Goal: Register for event/course

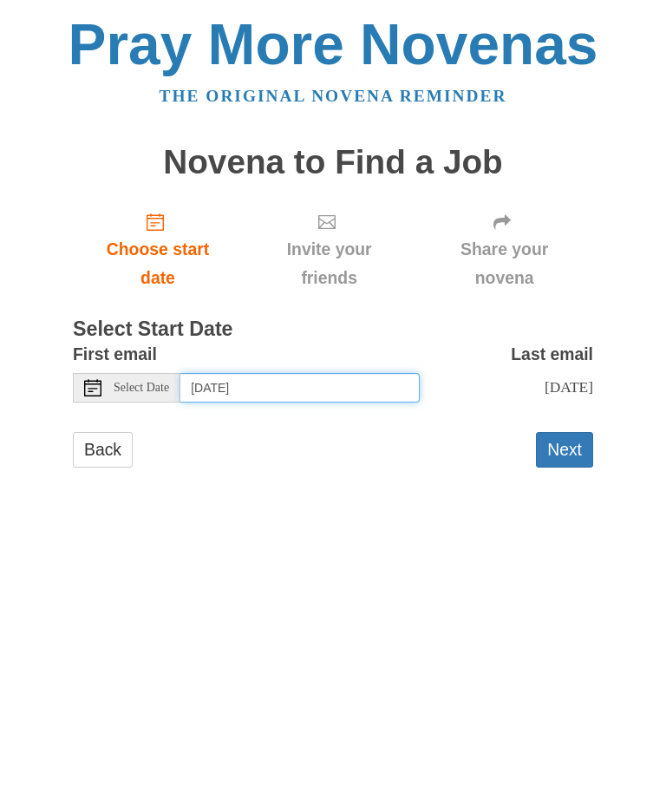
click at [339, 394] on input "[DATE]" at bounding box center [299, 387] width 239 height 29
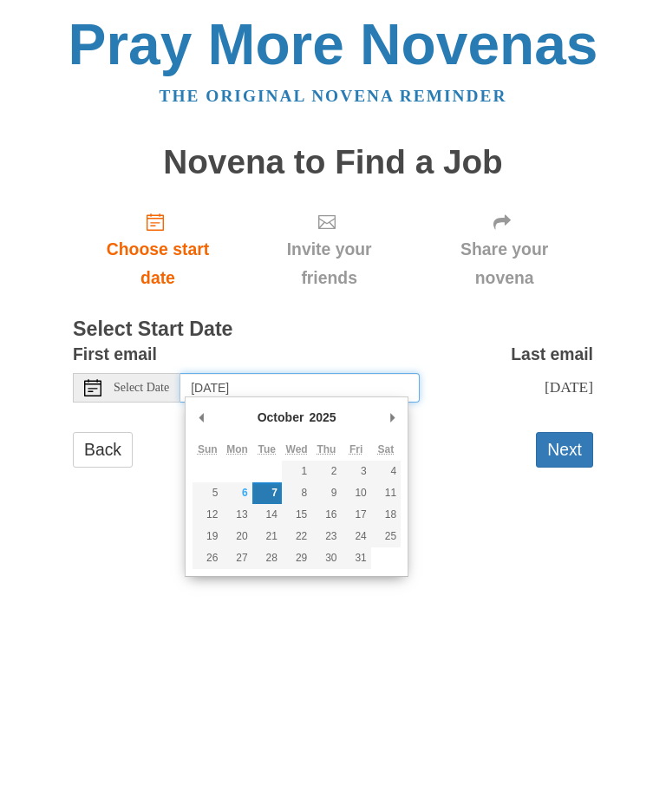
type input "[DATE]"
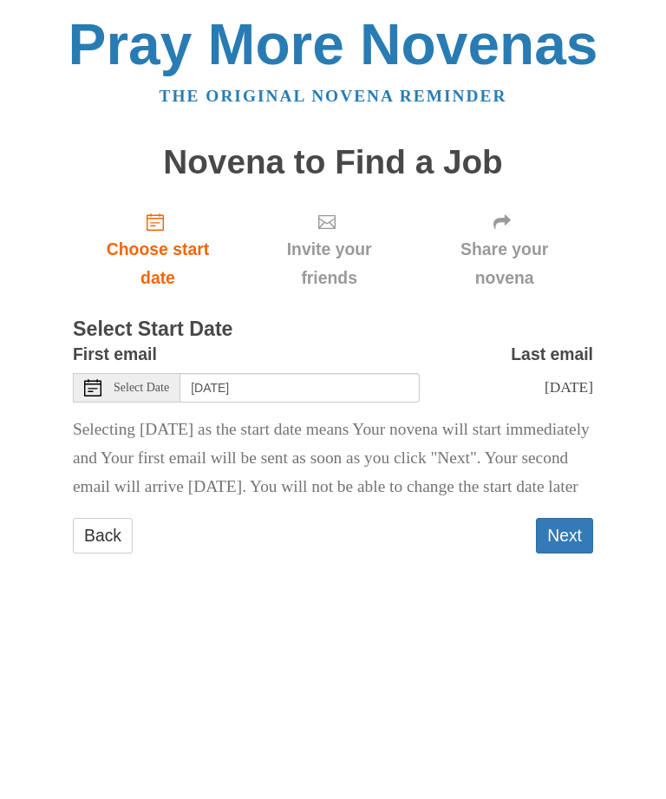
click at [568, 546] on button "Next" at bounding box center [564, 536] width 57 height 36
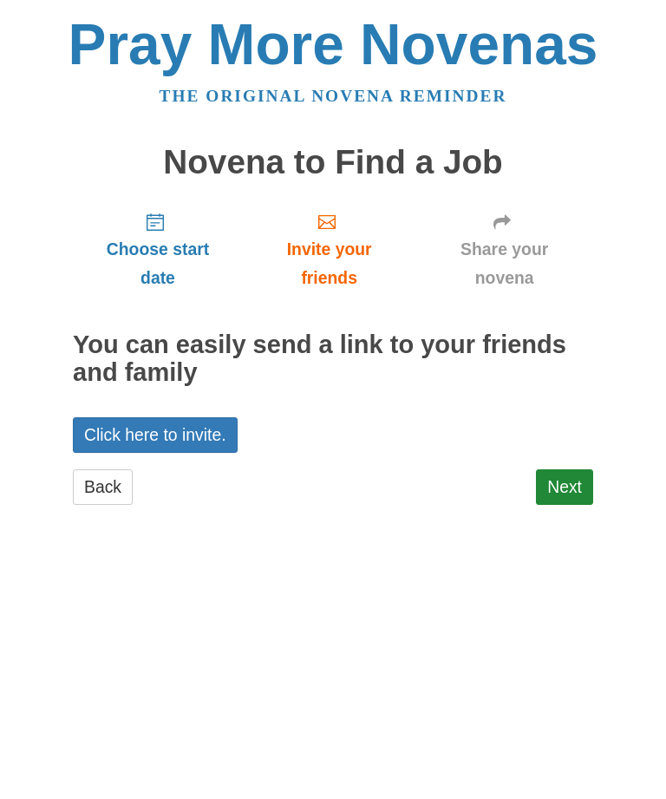
click at [206, 432] on link "Click here to invite." at bounding box center [155, 435] width 165 height 36
click at [568, 478] on link "Next" at bounding box center [564, 487] width 57 height 36
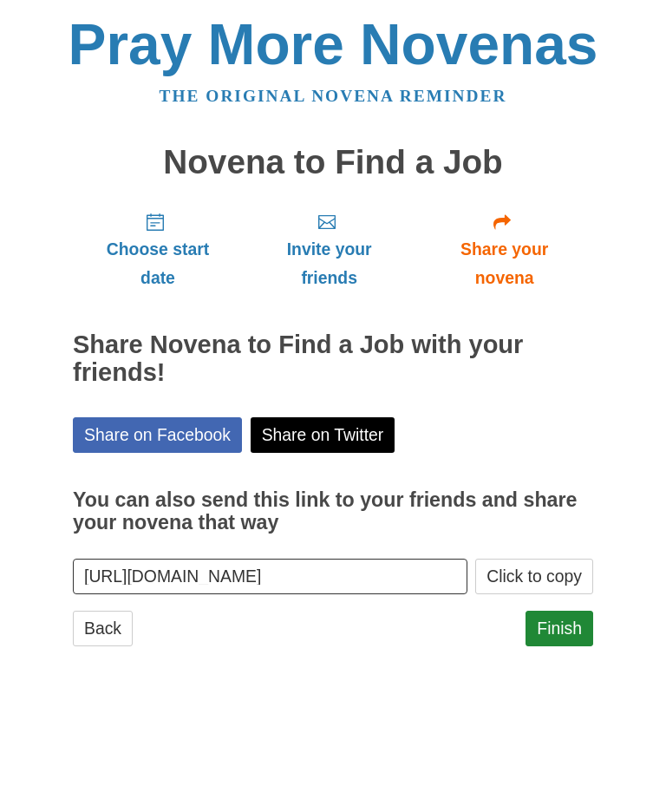
click at [577, 625] on link "Finish" at bounding box center [560, 629] width 68 height 36
